Goal: Information Seeking & Learning: Check status

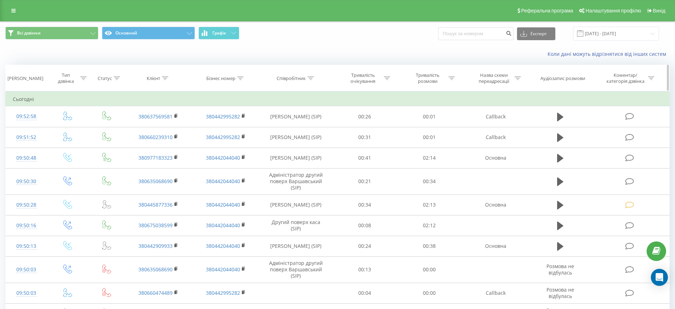
click at [167, 76] on icon at bounding box center [165, 78] width 6 height 4
click at [135, 130] on input "text" at bounding box center [158, 129] width 62 height 12
type input "380971507246"
click at [173, 141] on span "OK" at bounding box center [174, 142] width 20 height 11
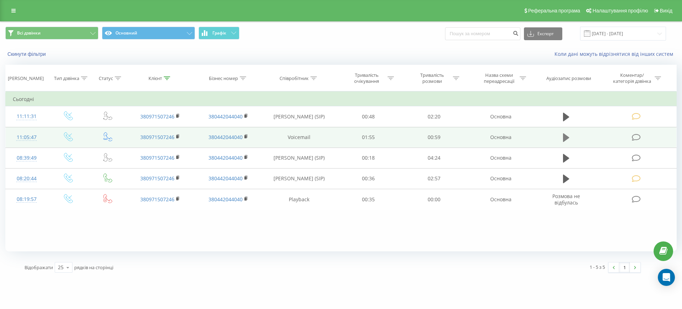
click at [567, 132] on icon at bounding box center [566, 137] width 6 height 10
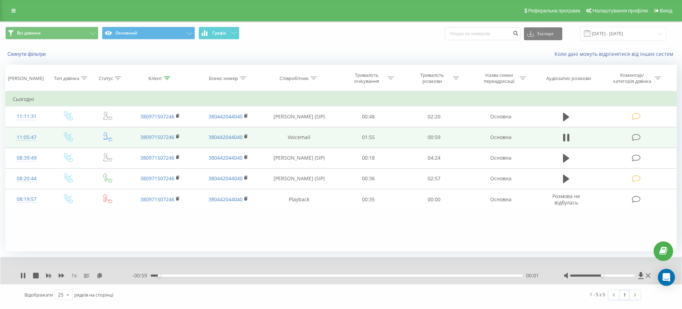
click at [591, 276] on div at bounding box center [607, 275] width 88 height 7
click at [591, 274] on div at bounding box center [602, 275] width 65 height 2
drag, startPoint x: 589, startPoint y: 274, endPoint x: 598, endPoint y: 274, distance: 8.9
click at [598, 274] on div at bounding box center [602, 275] width 65 height 2
click at [649, 274] on icon at bounding box center [647, 275] width 5 height 5
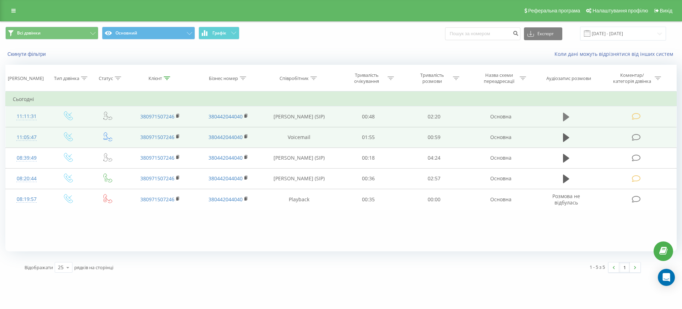
click at [563, 115] on icon at bounding box center [566, 117] width 6 height 10
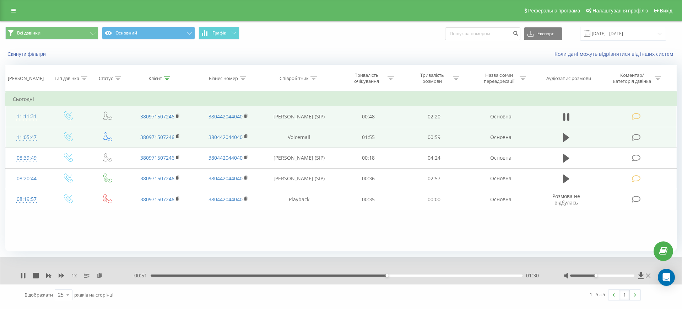
click at [648, 276] on icon at bounding box center [647, 275] width 5 height 6
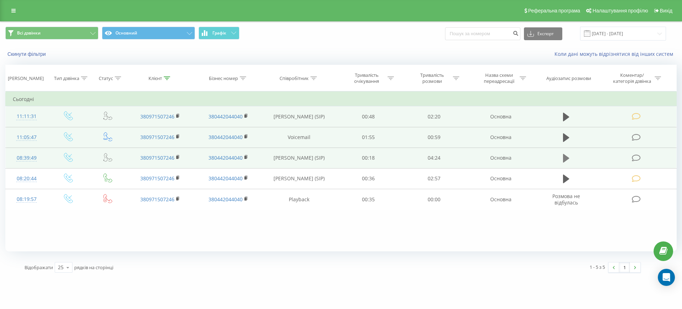
click at [564, 159] on icon at bounding box center [566, 158] width 6 height 9
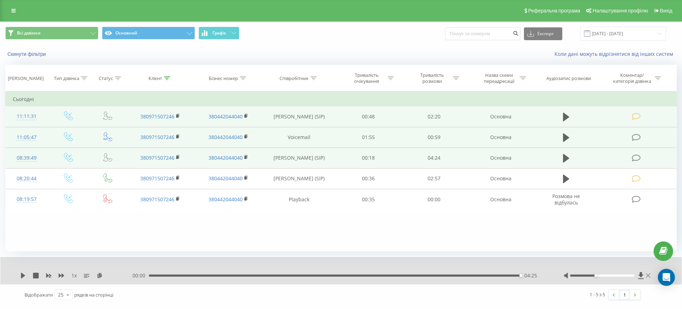
click at [649, 277] on icon at bounding box center [647, 275] width 5 height 6
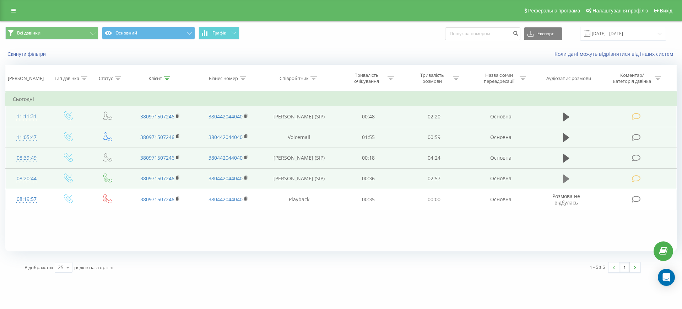
click at [563, 176] on icon at bounding box center [566, 178] width 6 height 9
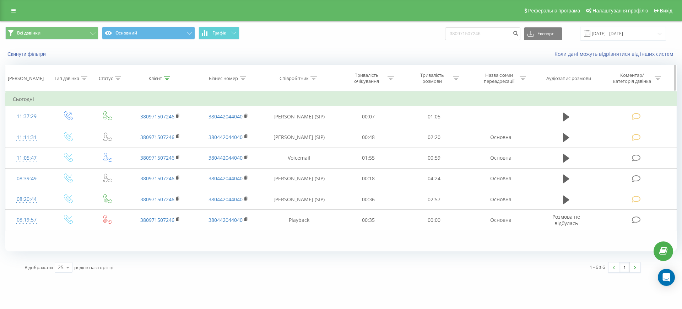
click at [164, 77] on icon at bounding box center [167, 78] width 6 height 4
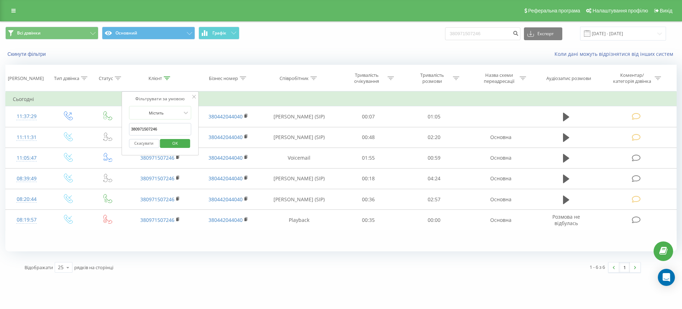
click at [150, 143] on button "Скасувати" at bounding box center [144, 143] width 30 height 9
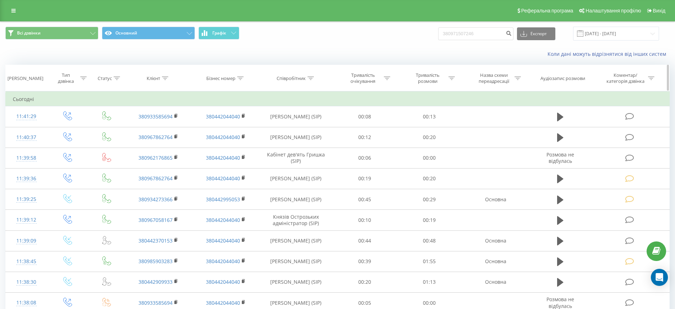
click at [308, 75] on div at bounding box center [310, 78] width 6 height 6
click at [273, 129] on input "text" at bounding box center [296, 129] width 62 height 12
type input "Стойчева"
click at [309, 145] on span "OK" at bounding box center [311, 142] width 20 height 11
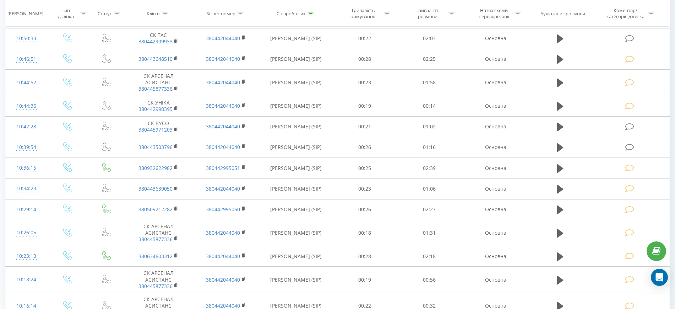
scroll to position [363, 0]
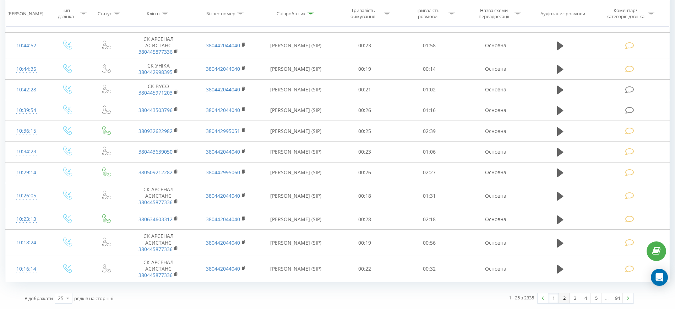
click at [561, 300] on link "2" at bounding box center [564, 298] width 11 height 10
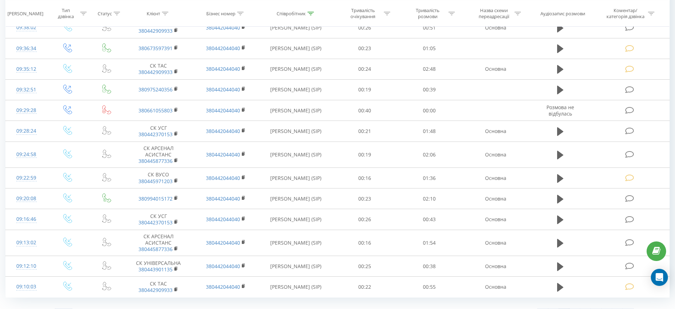
scroll to position [363, 0]
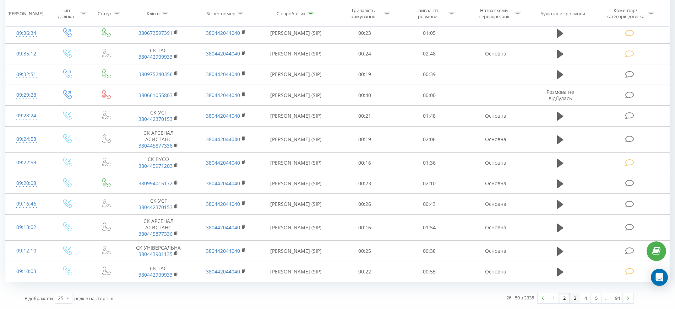
click at [577, 299] on link "3" at bounding box center [574, 298] width 11 height 10
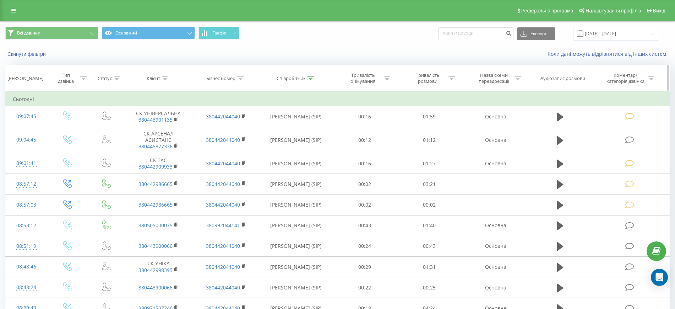
click at [307, 81] on th "Співробітник" at bounding box center [296, 78] width 73 height 26
click at [308, 78] on icon at bounding box center [310, 78] width 6 height 4
click at [283, 145] on button "Скасувати" at bounding box center [280, 143] width 30 height 9
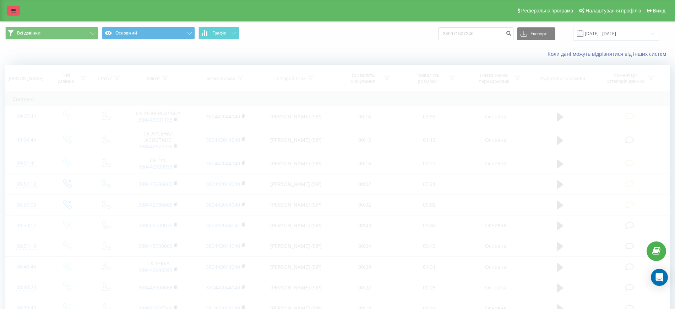
click at [12, 11] on icon at bounding box center [13, 10] width 4 height 5
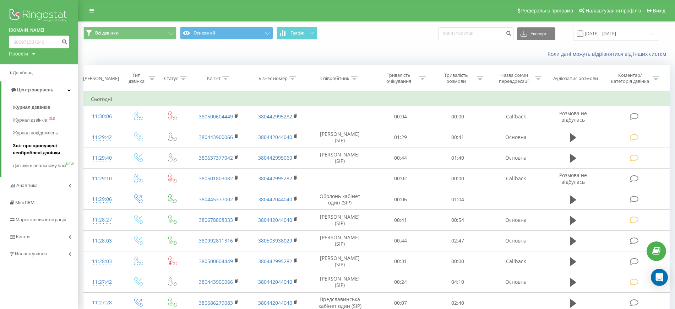
click at [30, 147] on span "Звіт про пропущені необроблені дзвінки" at bounding box center [44, 149] width 62 height 14
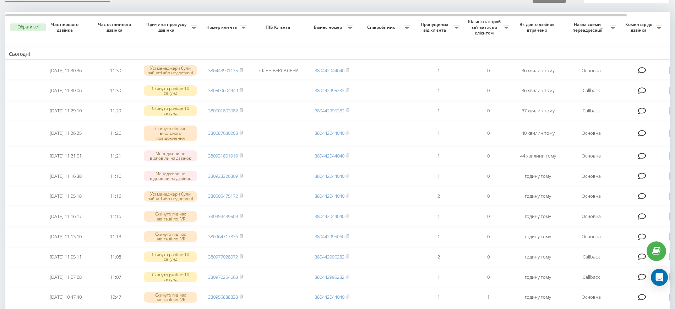
scroll to position [44, 0]
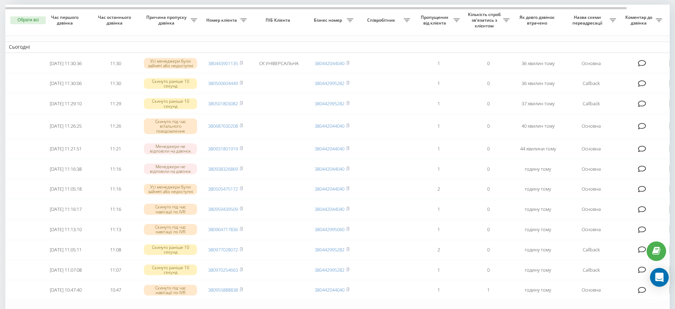
click at [660, 278] on icon "Open Intercom Messenger" at bounding box center [659, 276] width 8 height 9
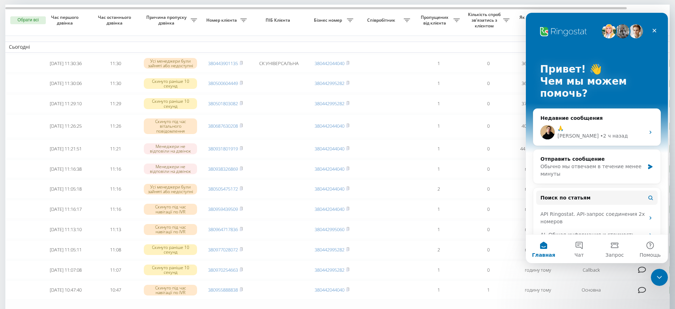
scroll to position [0, 0]
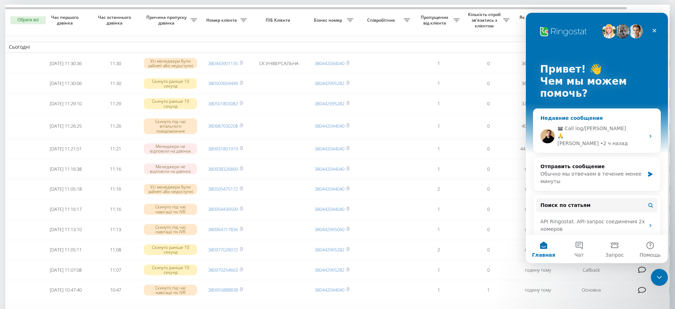
click at [586, 132] on div "🙏" at bounding box center [600, 135] width 87 height 7
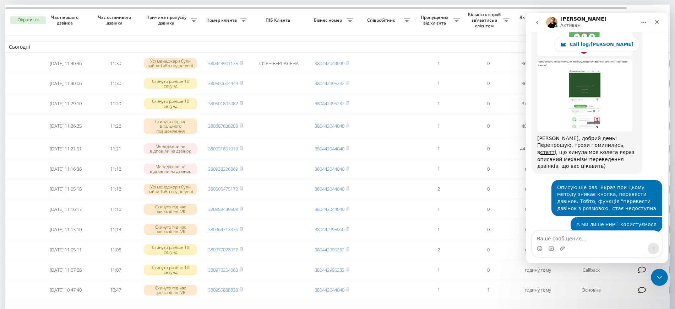
scroll to position [10877, 0]
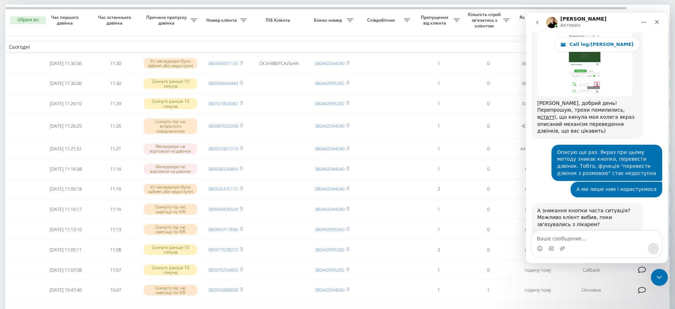
click at [578, 236] on textarea "Ваше сообщение..." at bounding box center [597, 236] width 130 height 12
type textarea "У вас знову якісь збої?"
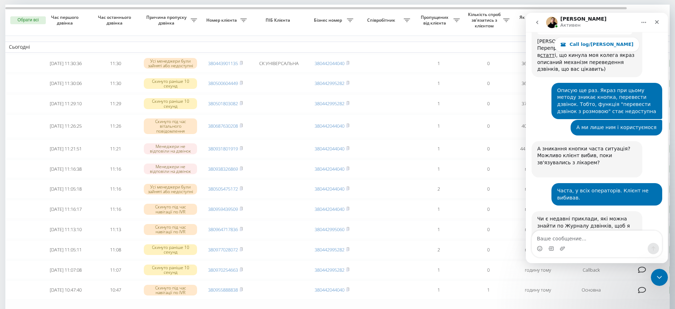
scroll to position [10941, 0]
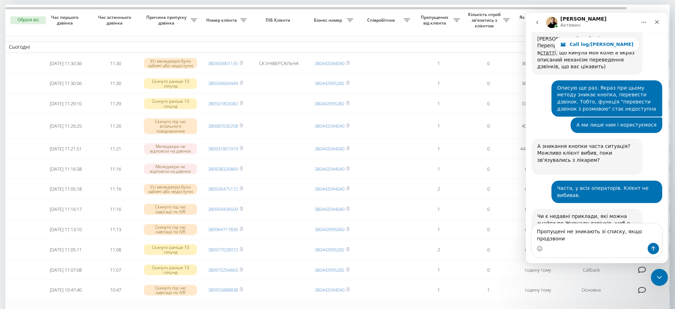
type textarea "Пропущені не зникають зі списку, якщо продзвонив"
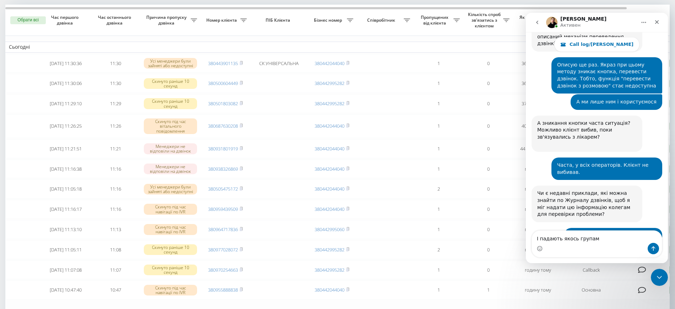
type textarea "І падають якось групами"
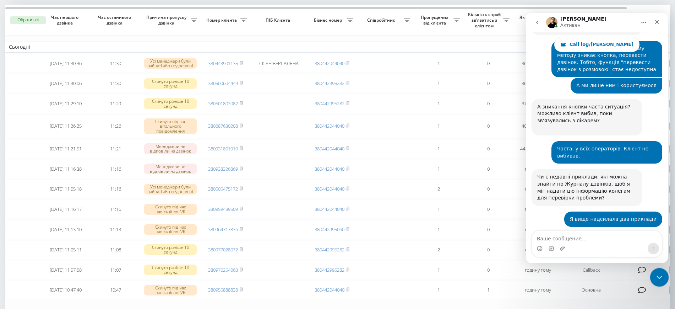
click at [654, 278] on icon "Закрыть службу сообщений Intercom" at bounding box center [658, 276] width 9 height 9
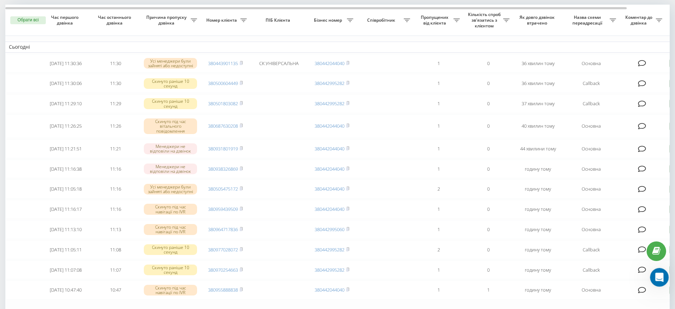
click at [659, 276] on icon "Открыть службу сообщений Intercom" at bounding box center [658, 276] width 5 height 6
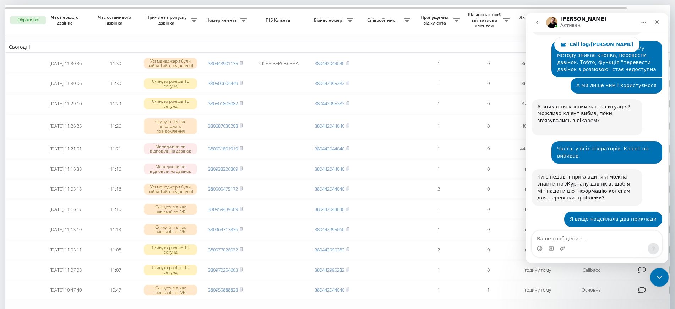
click at [655, 276] on icon "Закрыть службу сообщений Intercom" at bounding box center [658, 276] width 9 height 9
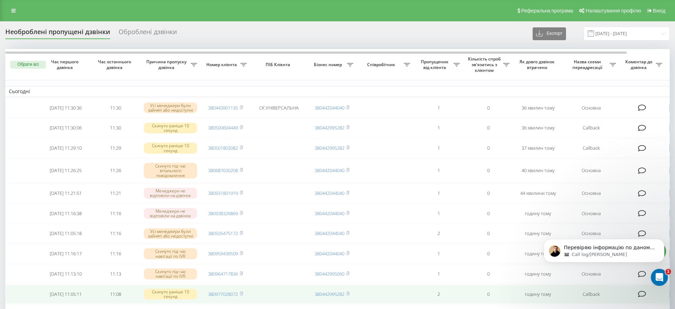
scroll to position [11025, 0]
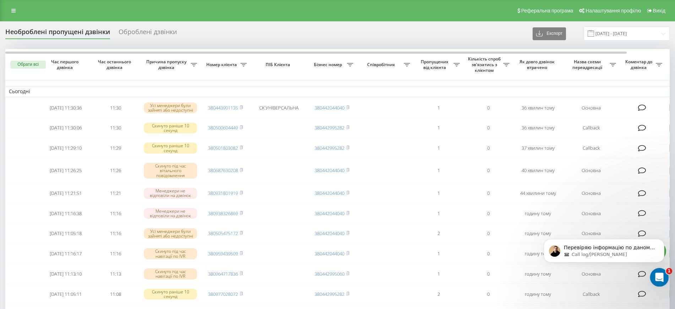
click at [660, 275] on icon "Открыть службу сообщений Intercom" at bounding box center [659, 276] width 12 height 12
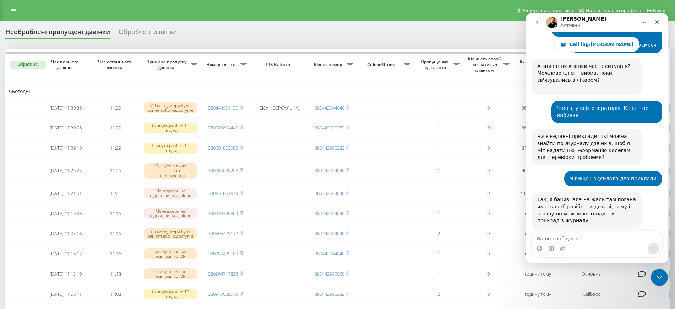
scroll to position [11036, 0]
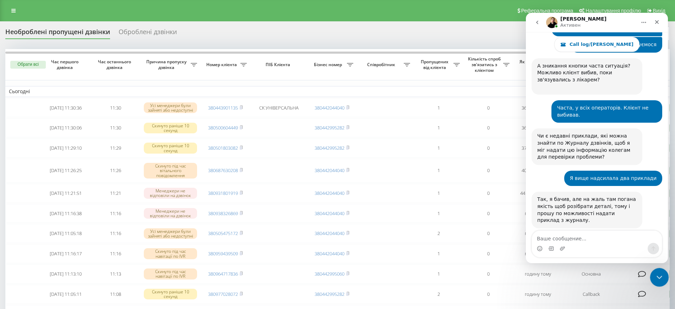
click at [664, 276] on div "Закрыть службу сообщений Intercom" at bounding box center [658, 275] width 17 height 17
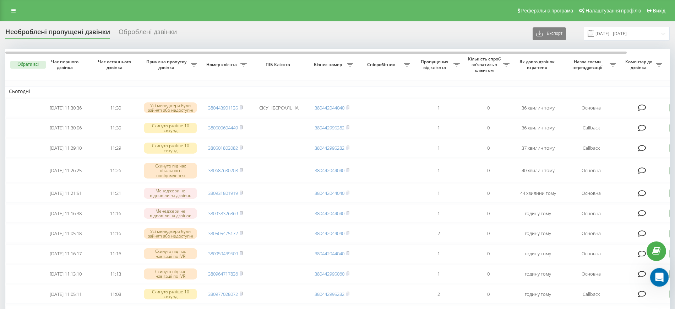
click at [659, 271] on div "Открыть службу сообщений Intercom" at bounding box center [658, 275] width 23 height 23
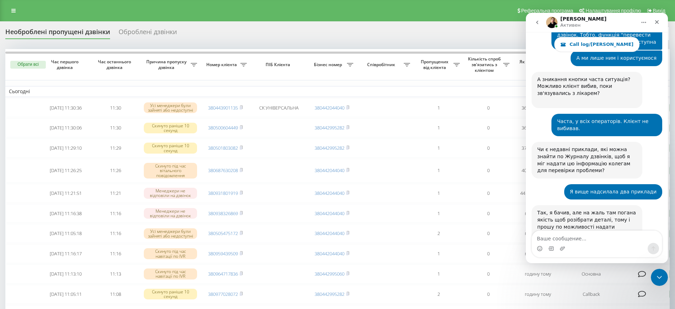
scroll to position [11025, 0]
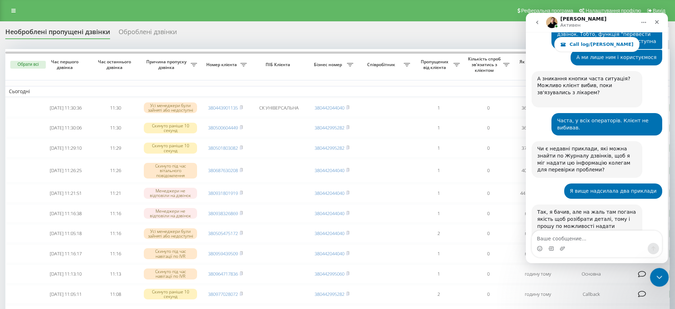
click at [659, 280] on div "Закрыть службу сообщений Intercom" at bounding box center [658, 275] width 17 height 17
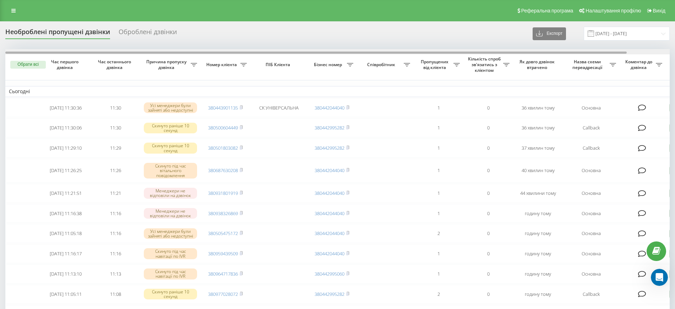
scroll to position [0, 46]
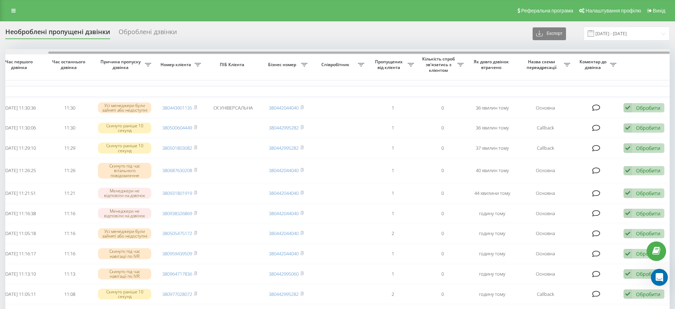
drag, startPoint x: 400, startPoint y: 51, endPoint x: 500, endPoint y: 58, distance: 99.7
click at [500, 58] on div "Обрати всі Час першого дзвінка Час останнього дзвінка Причина пропуску дзвінка …" at bounding box center [337, 221] width 664 height 345
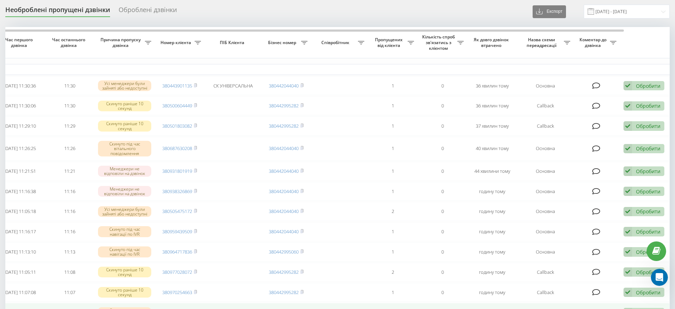
scroll to position [0, 0]
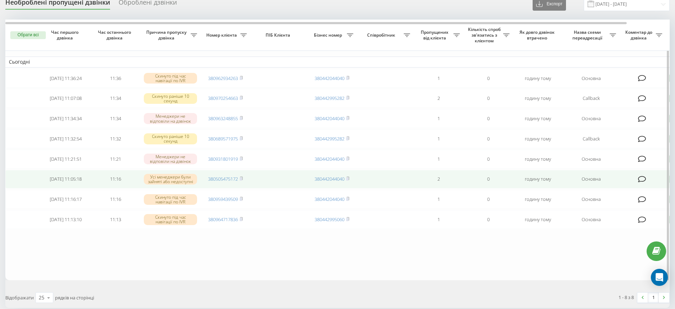
scroll to position [44, 0]
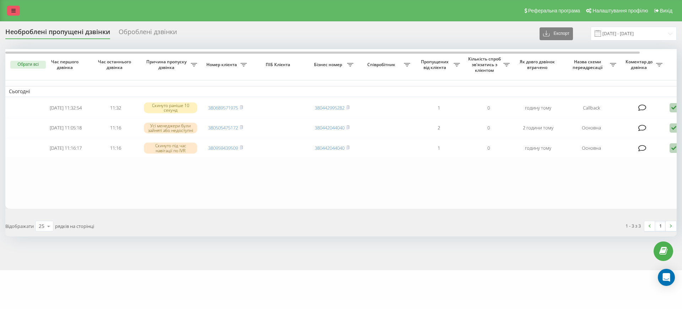
click at [10, 11] on link at bounding box center [13, 11] width 13 height 10
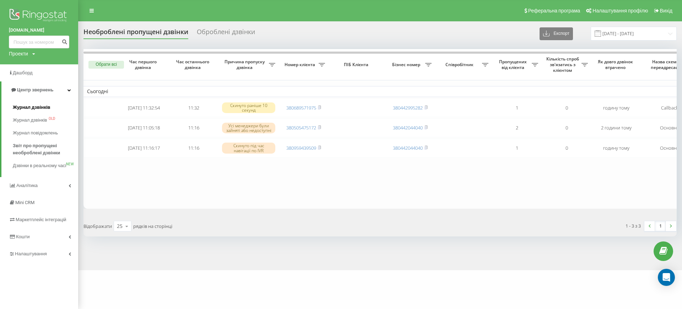
click at [34, 108] on span "Журнал дзвінків" at bounding box center [32, 107] width 38 height 7
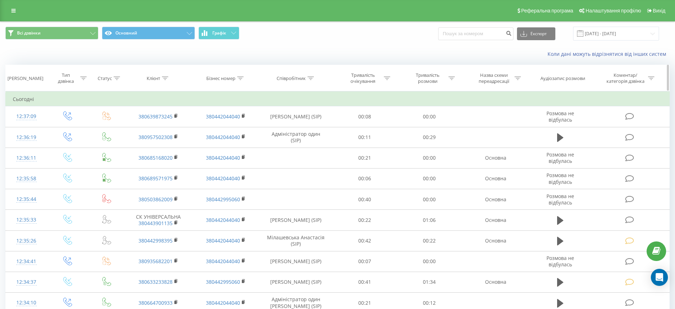
click at [306, 79] on div "Співробітник" at bounding box center [295, 78] width 37 height 6
click at [282, 126] on input "text" at bounding box center [296, 129] width 62 height 12
type input "Мановицька"
click at [309, 144] on span "OK" at bounding box center [311, 142] width 20 height 11
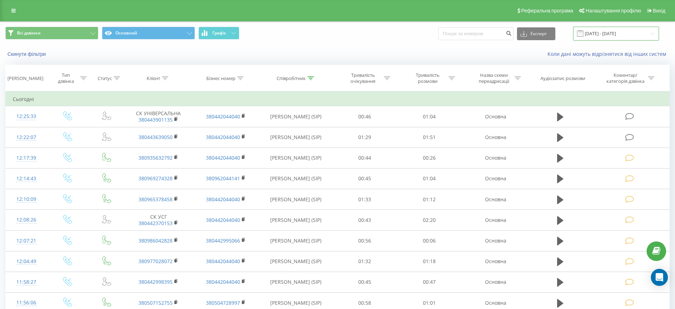
click at [612, 39] on input "[DATE] - [DATE]" at bounding box center [616, 34] width 86 height 14
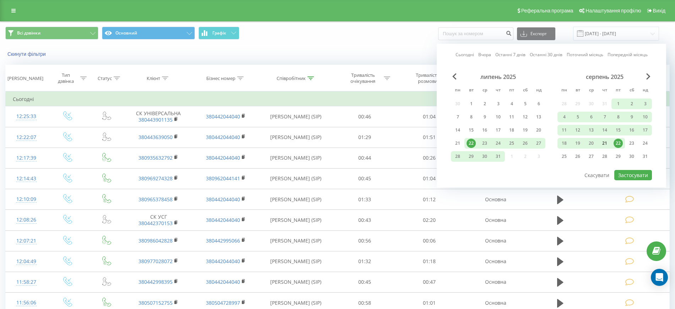
click at [603, 144] on div "21" at bounding box center [604, 142] width 9 height 9
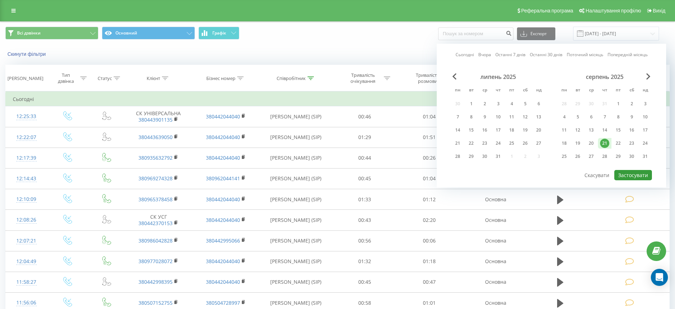
click at [637, 173] on button "Застосувати" at bounding box center [633, 175] width 38 height 10
type input "[DATE] - [DATE]"
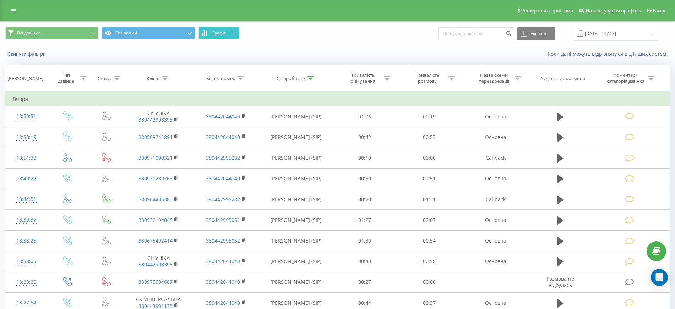
click at [228, 34] on button "Графік" at bounding box center [218, 33] width 41 height 13
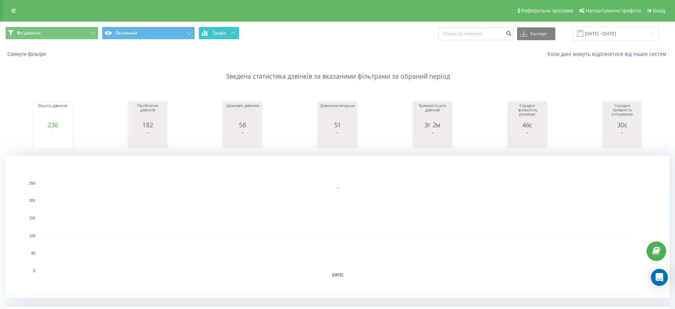
click at [228, 31] on button "Графік" at bounding box center [218, 33] width 41 height 13
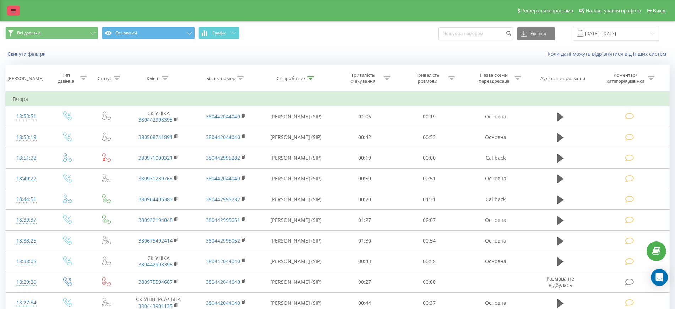
click at [16, 11] on link at bounding box center [13, 11] width 13 height 10
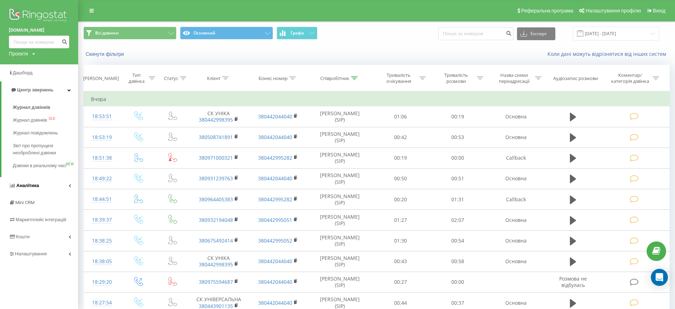
click at [38, 188] on span "Аналiтика" at bounding box center [27, 184] width 23 height 5
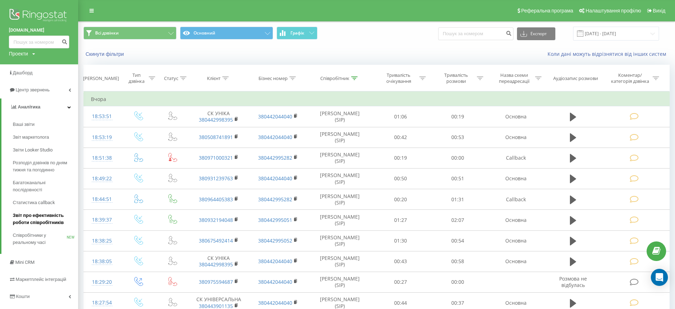
click at [38, 219] on span "Звіт про ефективність роботи співробітників" at bounding box center [44, 219] width 62 height 14
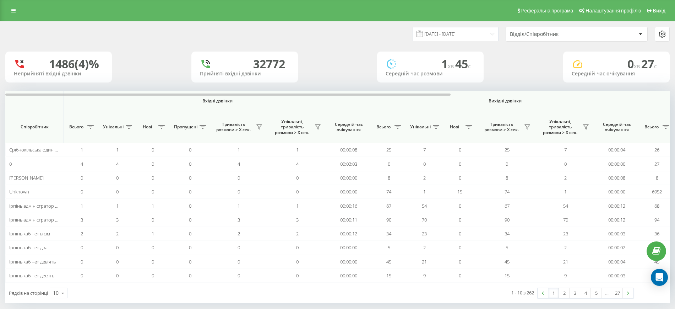
click at [623, 36] on div "Відділ/Співробітник" at bounding box center [573, 34] width 126 height 6
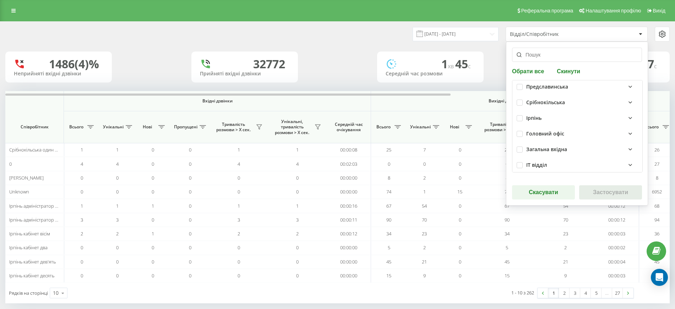
scroll to position [222, 0]
click at [522, 102] on label at bounding box center [520, 102] width 6 height 0
checkbox input "true"
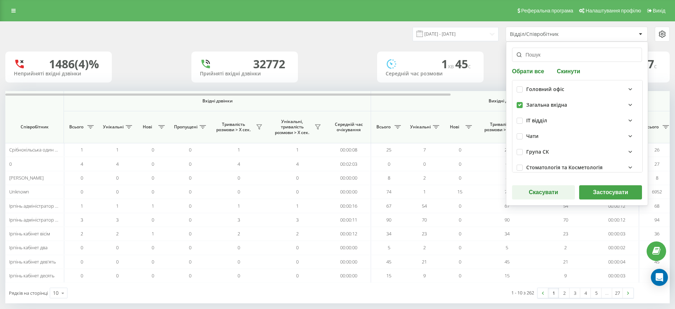
click at [605, 190] on button "Застосувати" at bounding box center [610, 192] width 63 height 14
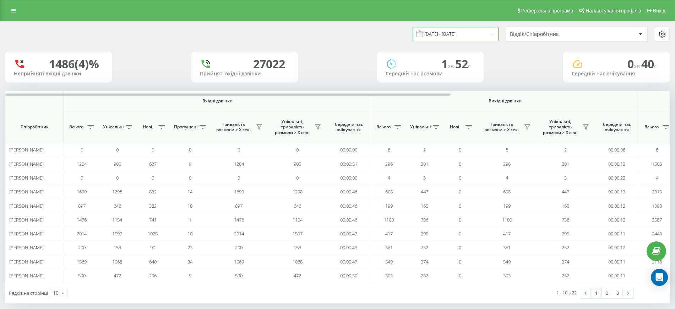
click at [441, 36] on input "[DATE] - [DATE]" at bounding box center [456, 34] width 86 height 14
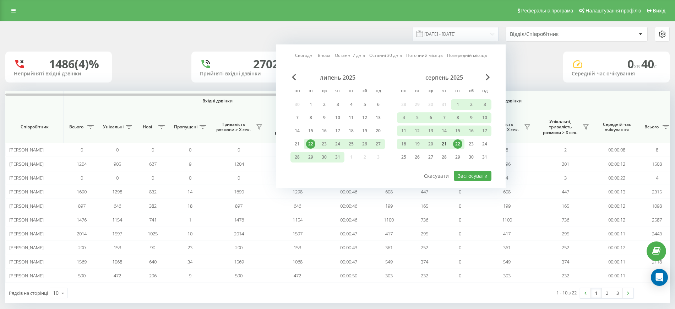
click at [446, 143] on div "21" at bounding box center [444, 143] width 9 height 9
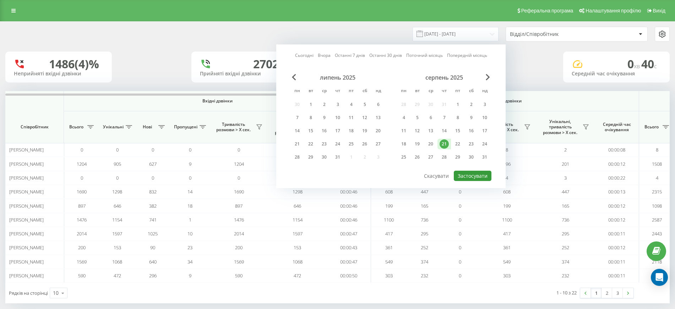
click at [464, 175] on button "Застосувати" at bounding box center [473, 175] width 38 height 10
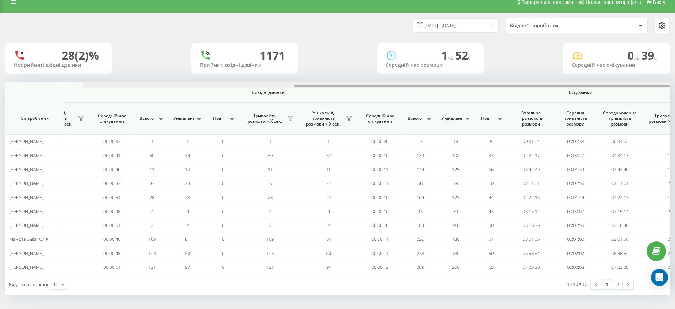
scroll to position [0, 326]
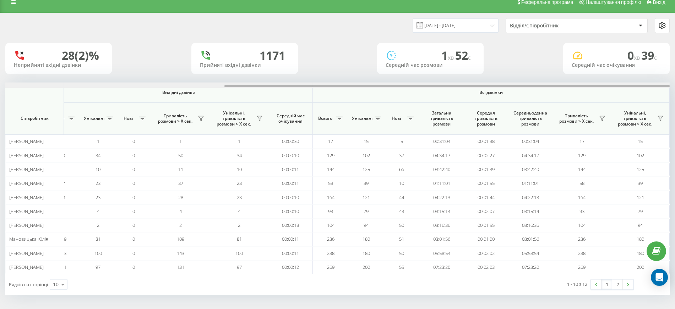
drag, startPoint x: 311, startPoint y: 87, endPoint x: 535, endPoint y: 79, distance: 224.5
click at [535, 79] on div "21.08.2025 - 21.08.2025 Відділ/Співробітник 28 (2)% Неприйняті вхідні дзвінки 1…" at bounding box center [337, 153] width 664 height 281
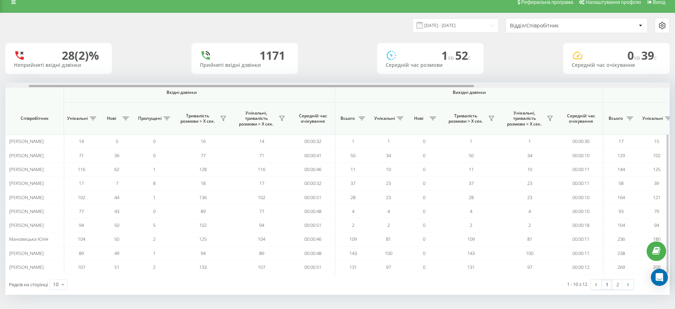
scroll to position [0, 36]
drag, startPoint x: 280, startPoint y: 86, endPoint x: 0, endPoint y: 95, distance: 279.9
click at [0, 95] on div "21.08.2025 - 21.08.2025 Відділ/Співробітник 28 (2)% Неприйняті вхідні дзвінки 1…" at bounding box center [337, 161] width 675 height 296
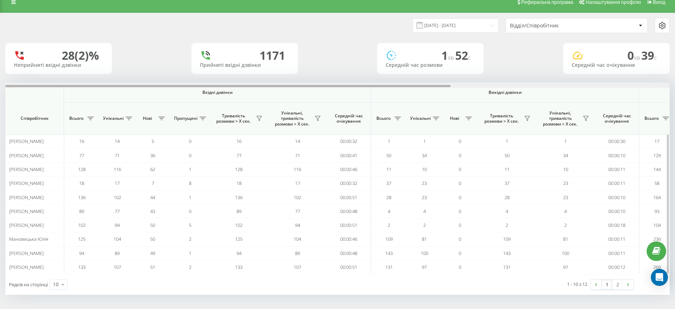
drag, startPoint x: 195, startPoint y: 85, endPoint x: 57, endPoint y: 92, distance: 137.6
click at [57, 92] on div "Вхідні дзвінки Вихідні дзвінки Всі дзвінки Співробітник Всього Унікальні Нові П…" at bounding box center [337, 177] width 664 height 191
click at [477, 25] on input "21.08.2025 - 21.08.2025" at bounding box center [456, 25] width 86 height 14
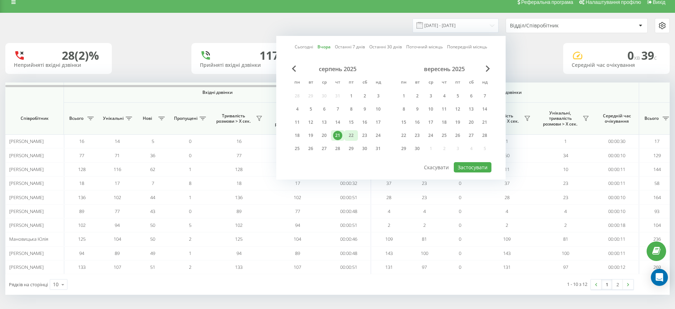
click at [351, 137] on div "22" at bounding box center [351, 135] width 9 height 9
click at [460, 164] on button "Застосувати" at bounding box center [473, 167] width 38 height 10
type input "22.08.2025 - 22.08.2025"
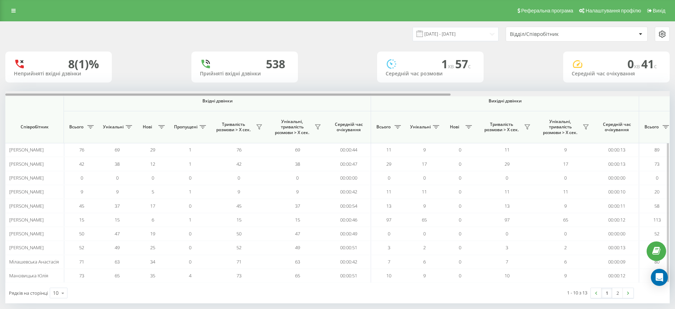
scroll to position [0, 326]
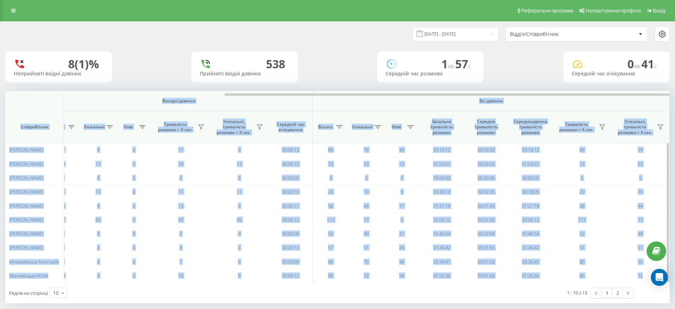
drag, startPoint x: 349, startPoint y: 92, endPoint x: 158, endPoint y: 99, distance: 191.5
click at [158, 99] on div "Вхідні дзвінки Вихідні дзвінки Всі дзвінки Співробітник Всього Унікальні Нові П…" at bounding box center [337, 186] width 664 height 191
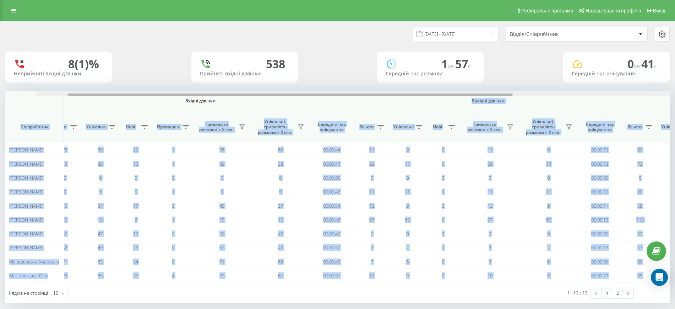
scroll to position [0, 11]
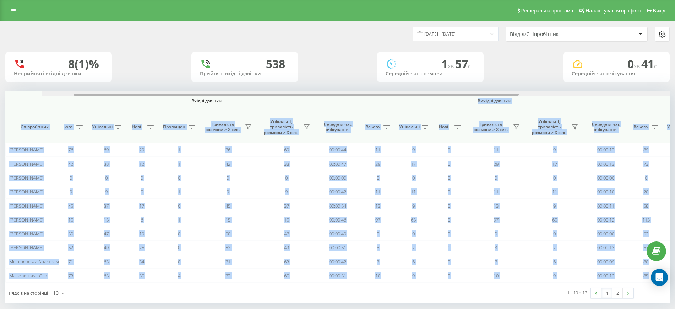
drag, startPoint x: 231, startPoint y: 93, endPoint x: 20, endPoint y: 99, distance: 211.3
click at [20, 99] on div "Вхідні дзвінки Вихідні дзвінки Всі дзвінки Співробітник Всього Унікальні Нові П…" at bounding box center [337, 186] width 664 height 191
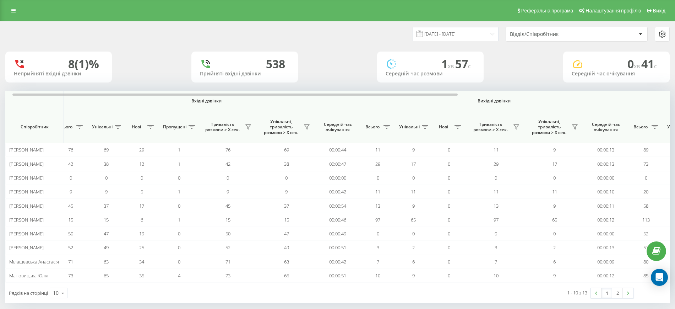
click at [145, 80] on div "8 (1)% Неприйняті вхідні дзвінки 538 Прийняті вхідні дзвінки 1 хв 57 c Середній…" at bounding box center [337, 66] width 664 height 31
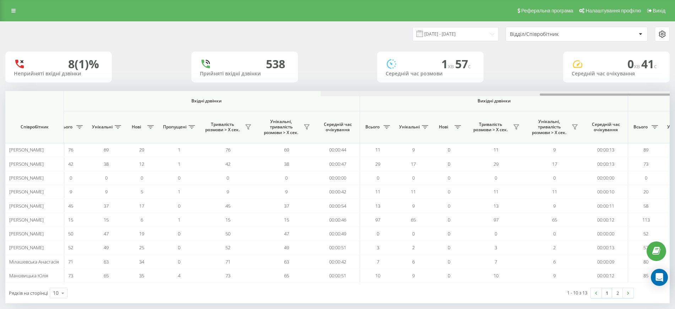
scroll to position [0, 326]
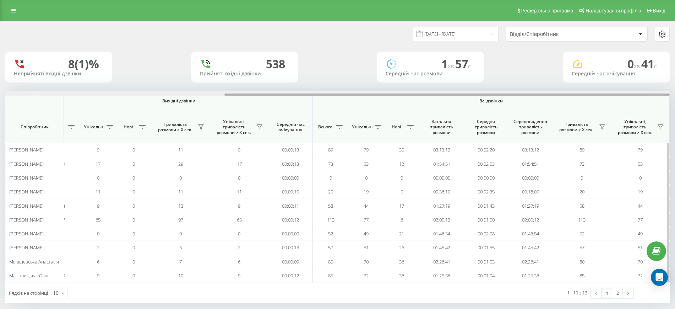
drag, startPoint x: 142, startPoint y: 93, endPoint x: 103, endPoint y: 94, distance: 38.7
click at [103, 94] on div at bounding box center [337, 93] width 664 height 5
click at [62, 295] on icon at bounding box center [63, 293] width 11 height 14
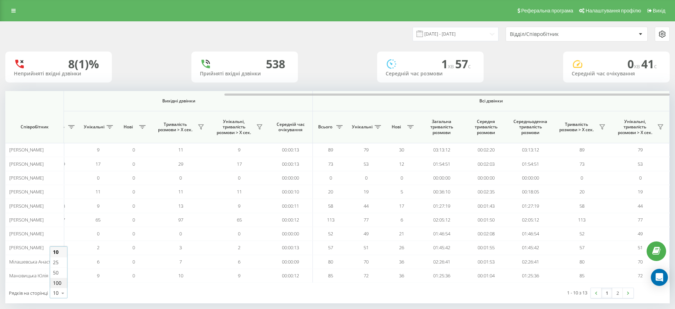
click at [61, 279] on span "100" at bounding box center [57, 282] width 9 height 7
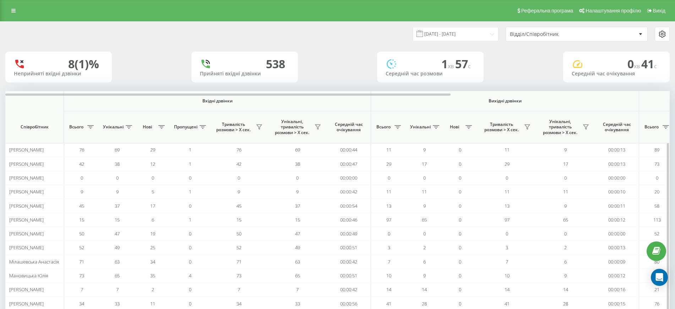
drag, startPoint x: 293, startPoint y: 92, endPoint x: 368, endPoint y: 91, distance: 74.9
click at [368, 91] on th "Вхідні дзвінки" at bounding box center [217, 101] width 307 height 20
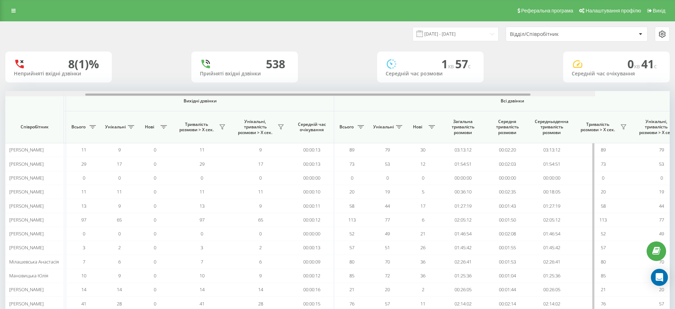
scroll to position [0, 311]
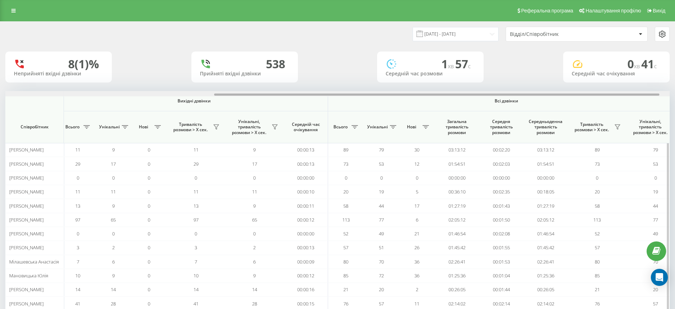
drag, startPoint x: 370, startPoint y: 95, endPoint x: 578, endPoint y: 91, distance: 208.8
click at [578, 91] on div at bounding box center [337, 93] width 664 height 5
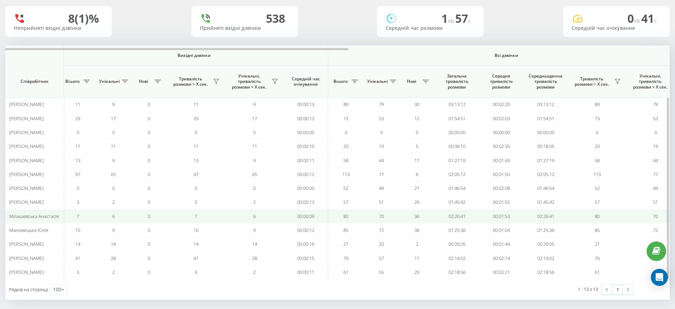
scroll to position [50, 0]
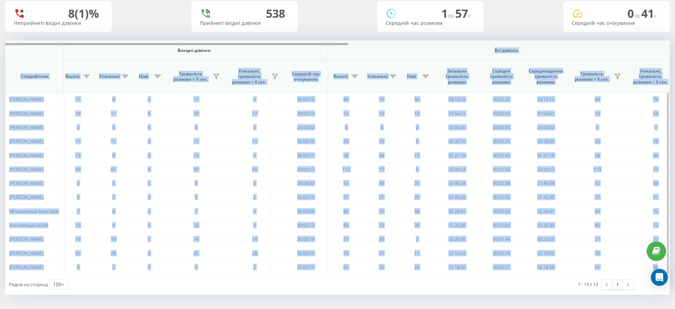
drag, startPoint x: 326, startPoint y: 42, endPoint x: 290, endPoint y: 43, distance: 36.2
click at [290, 43] on div "Вхідні дзвінки Вихідні дзвінки Всі дзвінки Співробітник Всього Унікальні Нові П…" at bounding box center [337, 156] width 664 height 233
click at [276, 45] on th "Вихідні дзвінки" at bounding box center [194, 50] width 268 height 20
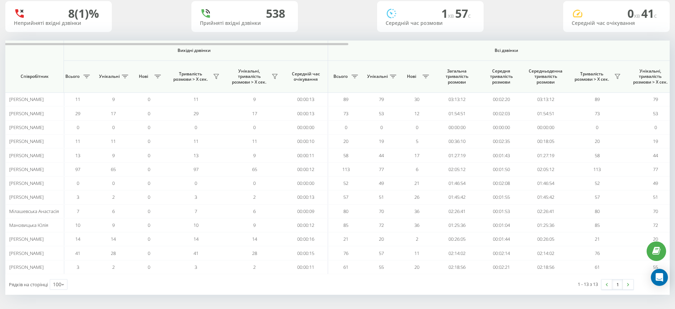
click at [320, 30] on div "8 (1)% Неприйняті вхідні дзвінки 538 Прийняті вхідні дзвінки 1 хв 57 c Середній…" at bounding box center [337, 16] width 664 height 31
click at [312, 44] on div at bounding box center [125, 44] width 445 height 2
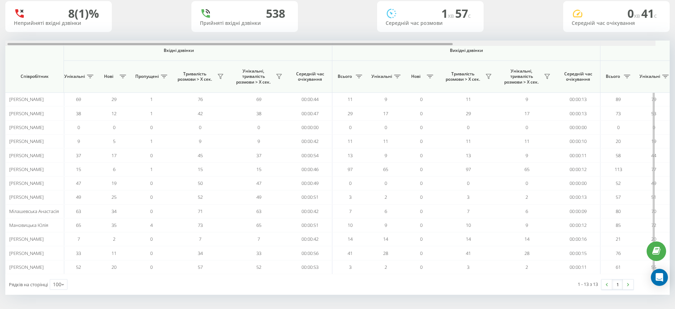
scroll to position [0, 0]
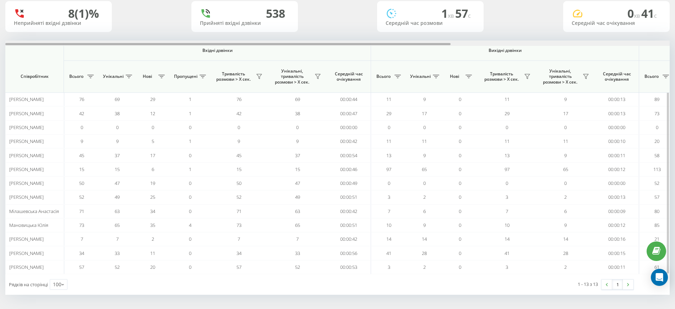
drag, startPoint x: 312, startPoint y: 44, endPoint x: 71, endPoint y: 67, distance: 242.6
click at [71, 67] on div "Вхідні дзвінки Вихідні дзвінки Всі дзвінки Співробітник Всього Унікальні Нові П…" at bounding box center [337, 156] width 664 height 233
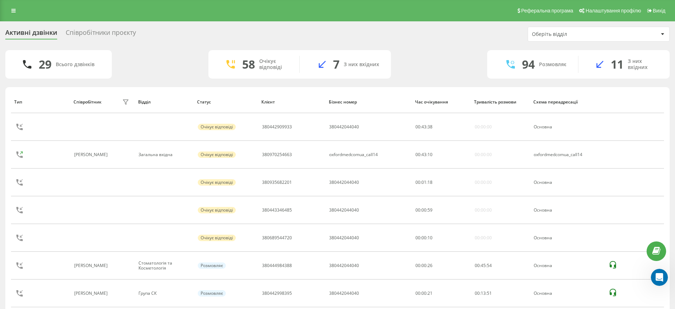
scroll to position [11118, 0]
click at [13, 6] on link at bounding box center [13, 11] width 13 height 10
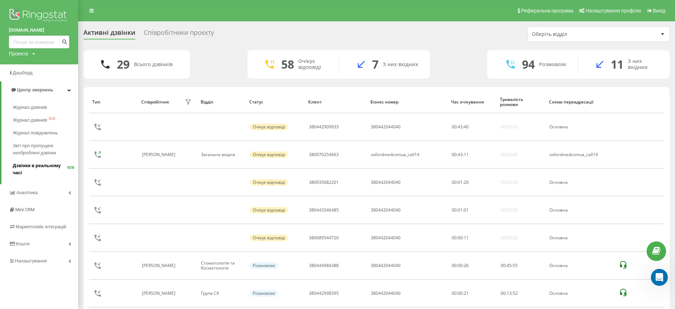
click at [28, 166] on span "Дзвінки в реальному часі" at bounding box center [40, 169] width 54 height 14
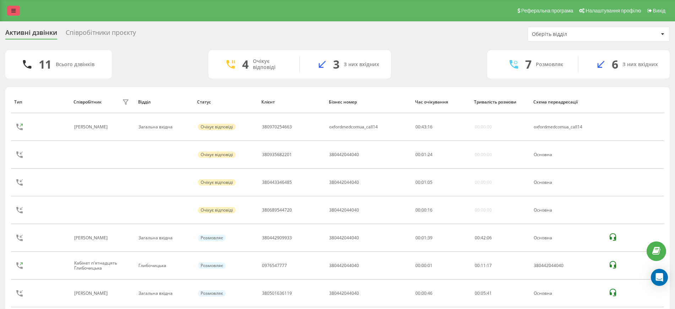
click at [16, 9] on link at bounding box center [13, 11] width 13 height 10
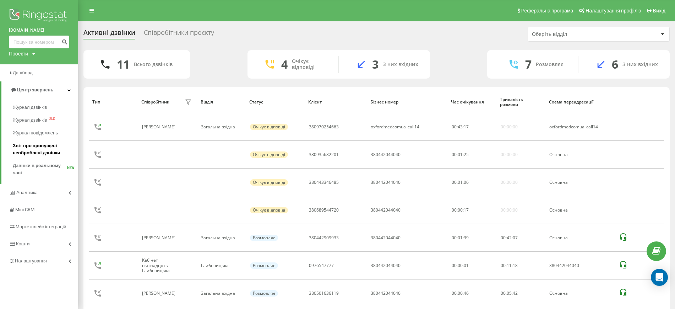
click at [28, 153] on span "Звіт про пропущені необроблені дзвінки" at bounding box center [44, 149] width 62 height 14
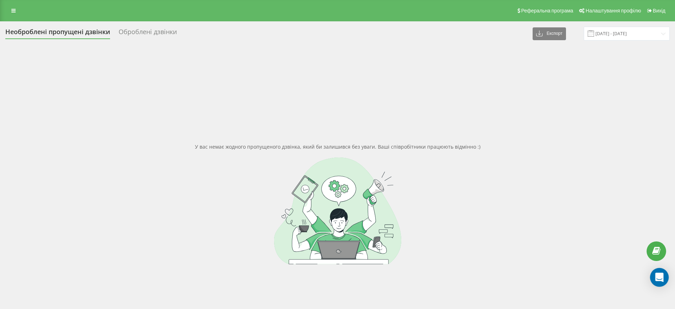
click at [660, 278] on icon "Open Intercom Messenger" at bounding box center [659, 276] width 9 height 9
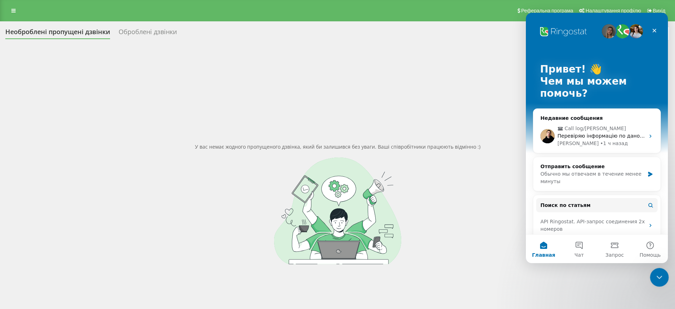
click at [664, 273] on div "Закрыть службу сообщений Intercom" at bounding box center [658, 275] width 17 height 17
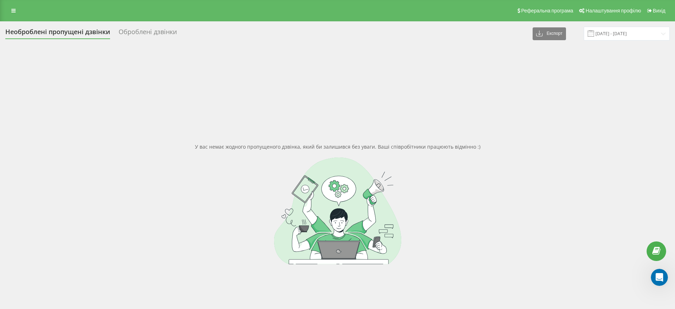
click at [491, 209] on div at bounding box center [337, 210] width 664 height 107
